Goal: Information Seeking & Learning: Find specific fact

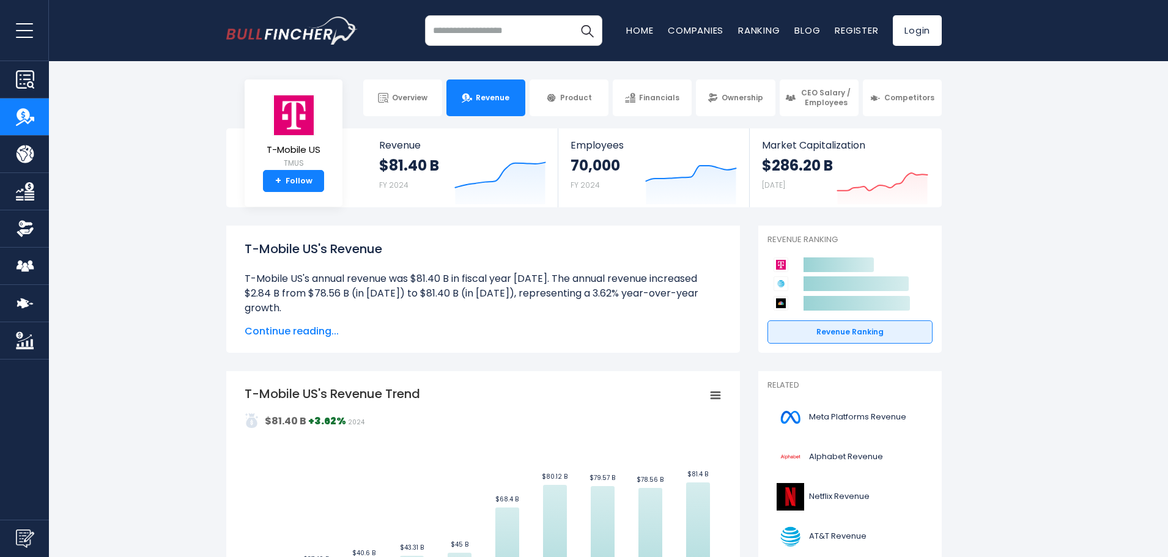
click at [311, 327] on span "Continue reading..." at bounding box center [483, 331] width 477 height 15
click at [332, 330] on span "Continue reading..." at bounding box center [483, 331] width 477 height 15
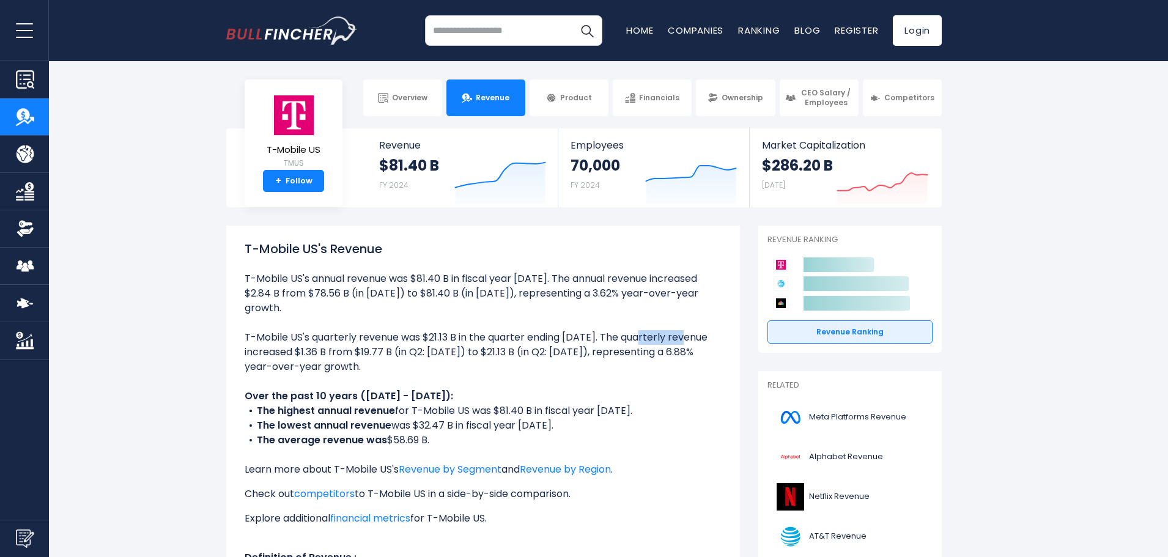
drag, startPoint x: 428, startPoint y: 321, endPoint x: 467, endPoint y: 324, distance: 39.3
click at [467, 330] on li "T-Mobile US's quarterly revenue was $21.13 B in the quarter ending [DATE]. The …" at bounding box center [483, 352] width 477 height 44
drag, startPoint x: 267, startPoint y: 412, endPoint x: 402, endPoint y: 410, distance: 134.5
click at [402, 418] on li "The lowest annual revenue was $32.47 B in fiscal year [DATE]." at bounding box center [483, 425] width 477 height 15
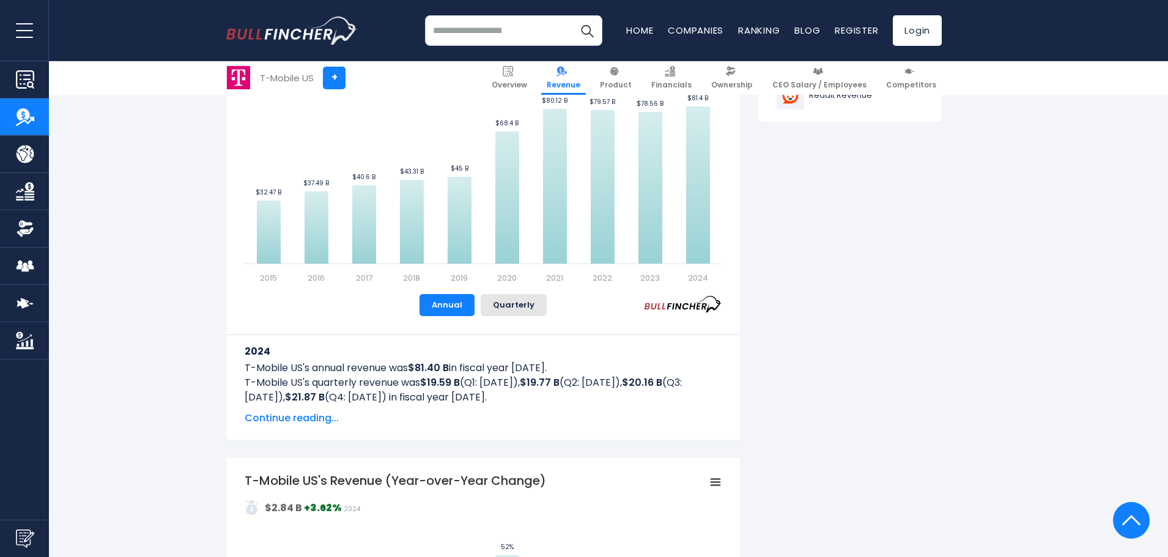
scroll to position [1225, 0]
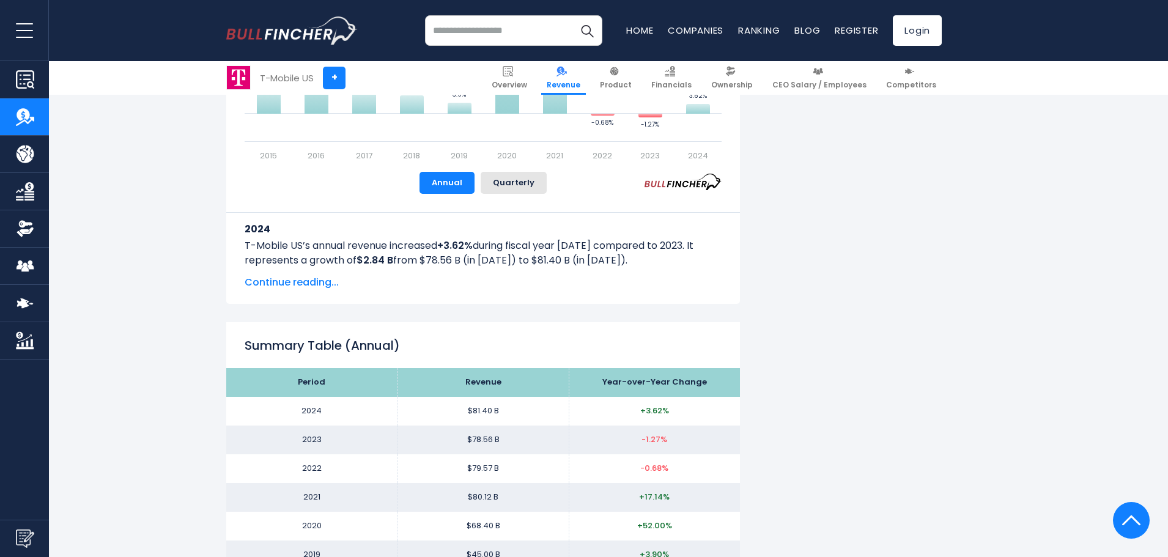
click at [298, 279] on span "Continue reading..." at bounding box center [483, 282] width 477 height 15
